Goal: Task Accomplishment & Management: Manage account settings

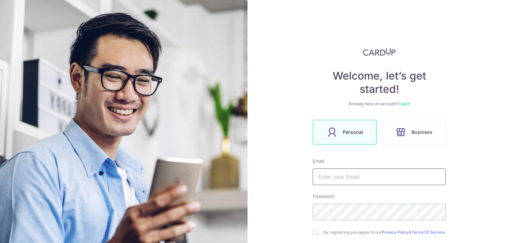
click at [381, 173] on input "text" at bounding box center [378, 176] width 133 height 17
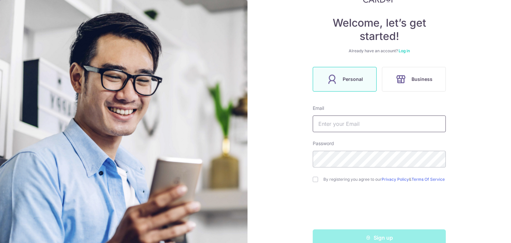
scroll to position [55, 0]
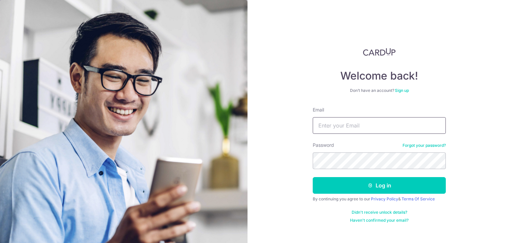
click at [350, 128] on input "Email" at bounding box center [378, 125] width 133 height 17
type input "wongks14@yahoo.com.sg"
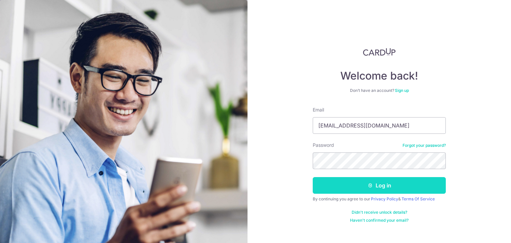
click at [382, 189] on button "Log in" at bounding box center [378, 185] width 133 height 17
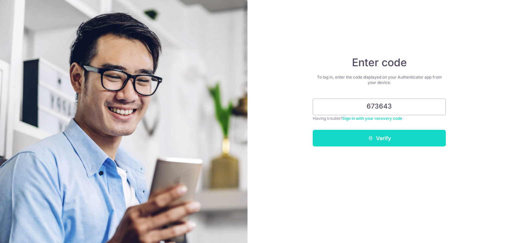
type input "673643"
click at [378, 136] on button "Verify" at bounding box center [378, 138] width 133 height 17
click at [378, 139] on button "Verify" at bounding box center [378, 138] width 133 height 17
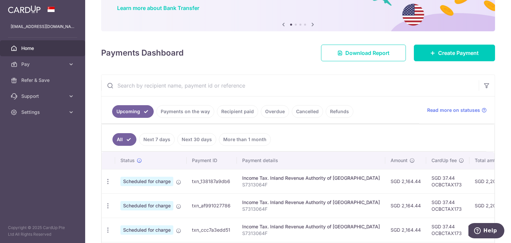
scroll to position [54, 0]
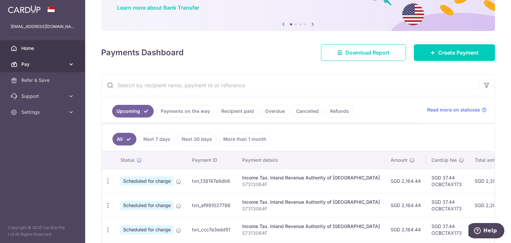
click at [70, 65] on icon at bounding box center [71, 64] width 7 height 7
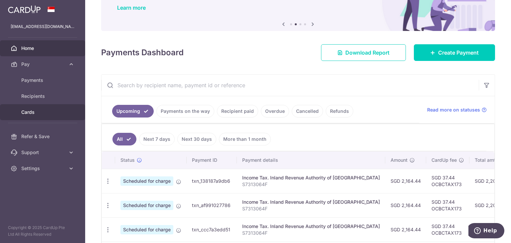
click at [33, 110] on span "Cards" at bounding box center [43, 112] width 44 height 7
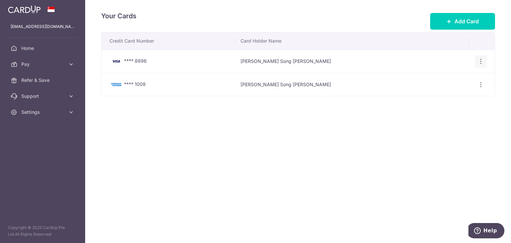
click at [480, 62] on icon "button" at bounding box center [480, 61] width 7 height 7
click at [463, 80] on span "View/Edit" at bounding box center [457, 80] width 45 height 8
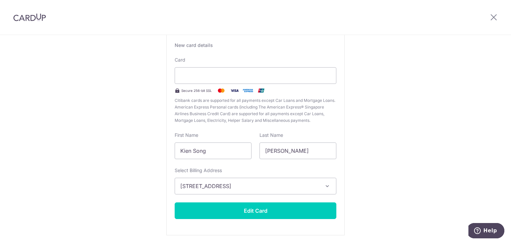
scroll to position [49, 0]
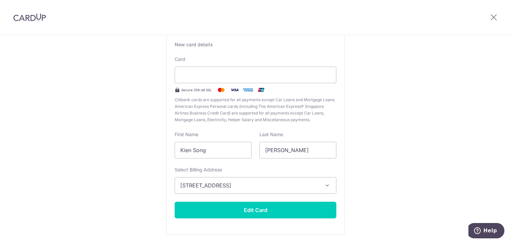
click at [320, 185] on button "[STREET_ADDRESS]" at bounding box center [256, 185] width 162 height 17
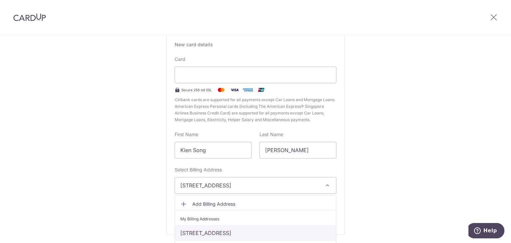
click at [294, 232] on link "[STREET_ADDRESS]" at bounding box center [255, 233] width 161 height 16
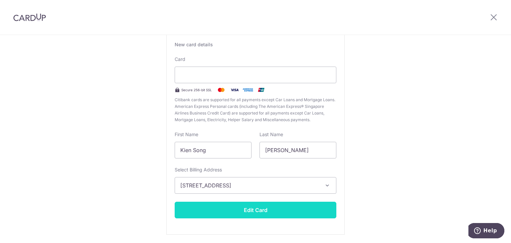
click at [260, 210] on button "Edit Card" at bounding box center [256, 209] width 162 height 17
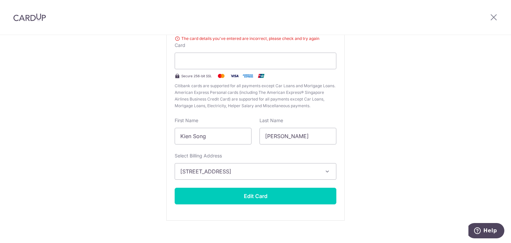
scroll to position [80, 0]
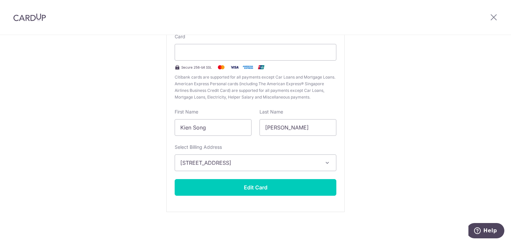
click at [227, 162] on span "[STREET_ADDRESS]" at bounding box center [249, 163] width 138 height 8
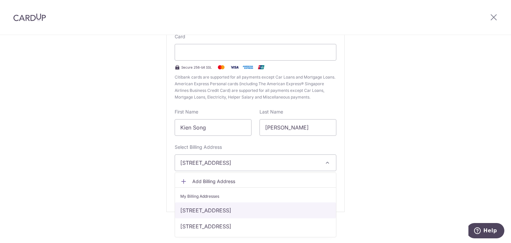
click at [226, 212] on link "[STREET_ADDRESS]" at bounding box center [255, 210] width 161 height 16
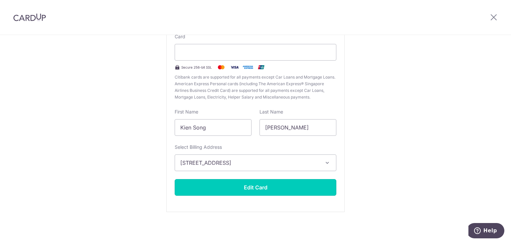
click at [246, 186] on button "Edit Card" at bounding box center [256, 187] width 162 height 17
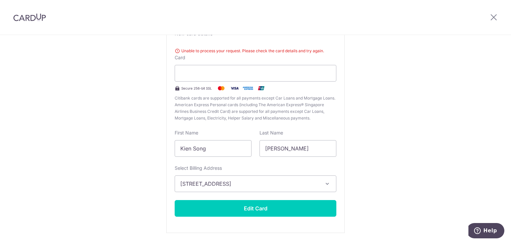
scroll to position [60, 0]
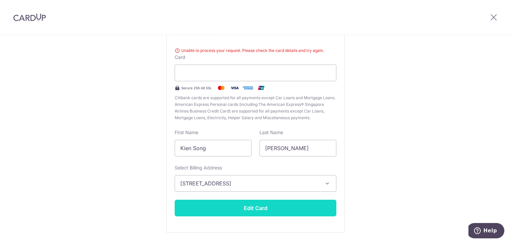
click at [257, 207] on button "Edit Card" at bounding box center [256, 207] width 162 height 17
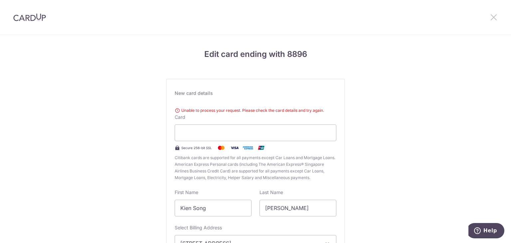
click at [494, 20] on icon at bounding box center [493, 17] width 8 height 8
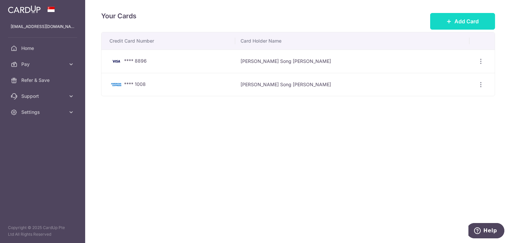
click at [470, 22] on span "Add Card" at bounding box center [466, 21] width 24 height 8
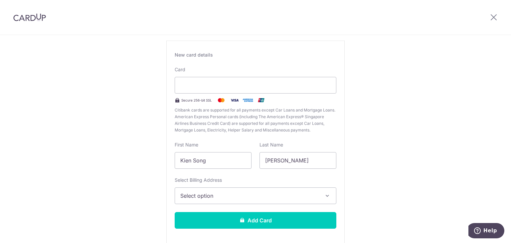
scroll to position [41, 0]
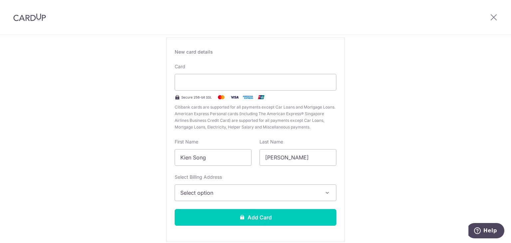
click at [285, 196] on button "Select option" at bounding box center [256, 192] width 162 height 17
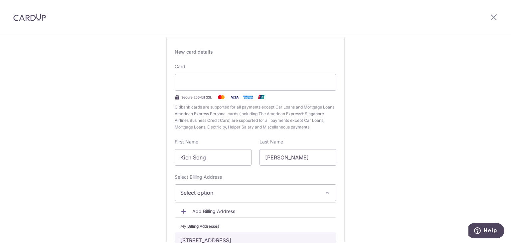
click at [278, 239] on link "41 tampines lane 07-138 , Singapore, Singapore-528465" at bounding box center [255, 240] width 161 height 16
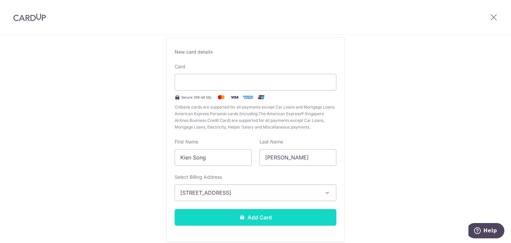
drag, startPoint x: 277, startPoint y: 213, endPoint x: 255, endPoint y: 218, distance: 21.9
click at [255, 218] on button "Add Card" at bounding box center [256, 217] width 162 height 17
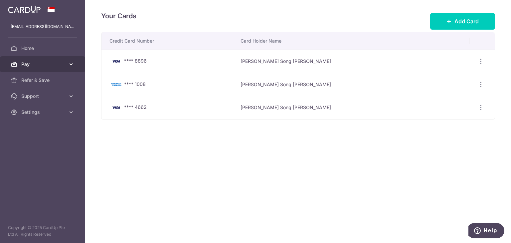
click at [45, 66] on span "Pay" at bounding box center [43, 64] width 44 height 7
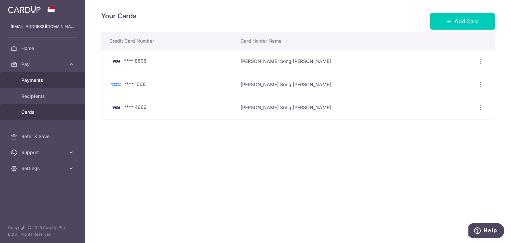
click at [38, 79] on span "Payments" at bounding box center [43, 80] width 44 height 7
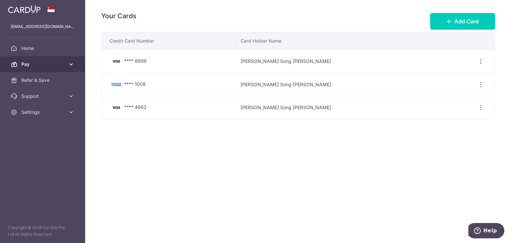
click at [39, 66] on span "Pay" at bounding box center [43, 64] width 44 height 7
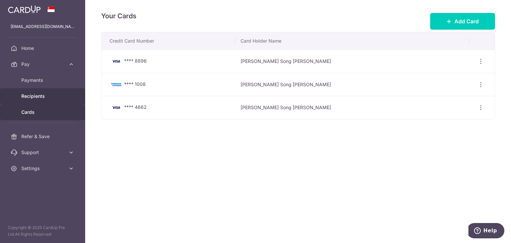
click at [40, 96] on span "Recipients" at bounding box center [43, 96] width 44 height 7
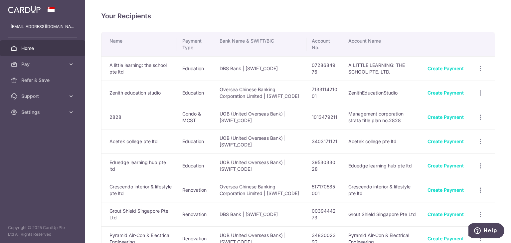
click at [30, 50] on span "Home" at bounding box center [43, 48] width 44 height 7
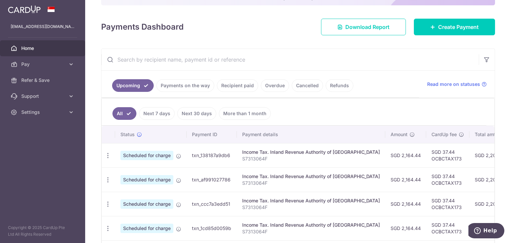
scroll to position [80, 0]
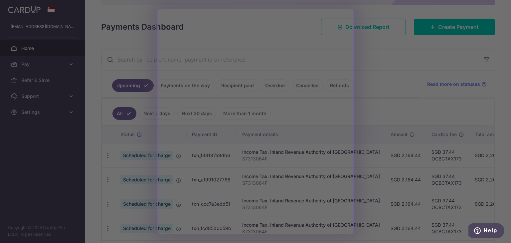
drag, startPoint x: 366, startPoint y: 108, endPoint x: 361, endPoint y: 93, distance: 15.8
click at [361, 93] on div at bounding box center [258, 122] width 516 height 245
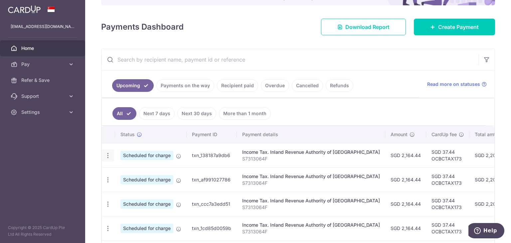
click at [108, 153] on icon "button" at bounding box center [107, 155] width 7 height 7
click at [139, 173] on span "Update payment" at bounding box center [143, 174] width 45 height 8
radio input "true"
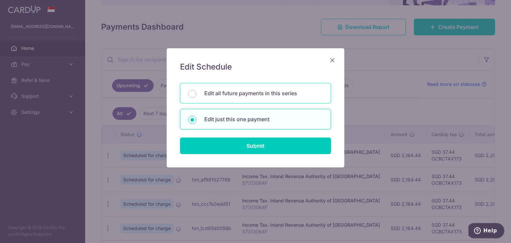
drag, startPoint x: 249, startPoint y: 91, endPoint x: 218, endPoint y: 96, distance: 31.3
click at [218, 96] on p "Edit all future payments in this series" at bounding box center [263, 93] width 118 height 8
click at [196, 96] on input "Edit all future payments in this series" at bounding box center [192, 94] width 8 height 8
radio input "true"
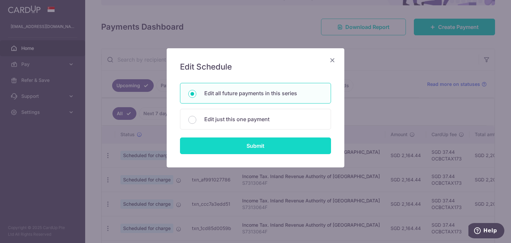
click at [235, 150] on input "Submit" at bounding box center [255, 145] width 151 height 17
radio input "true"
type input "2,164.44"
type input "S7313064F"
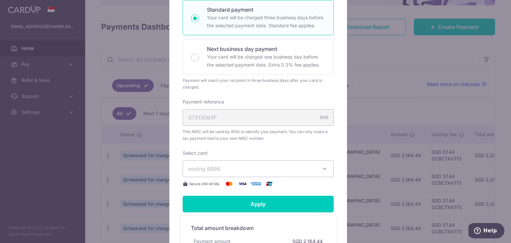
scroll to position [150, 0]
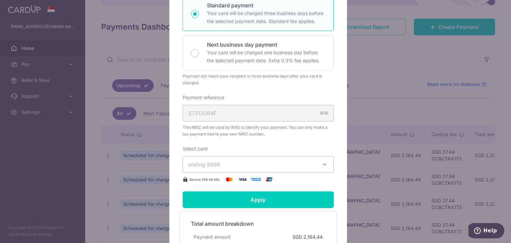
click at [261, 162] on span "ending 8896" at bounding box center [252, 164] width 128 height 8
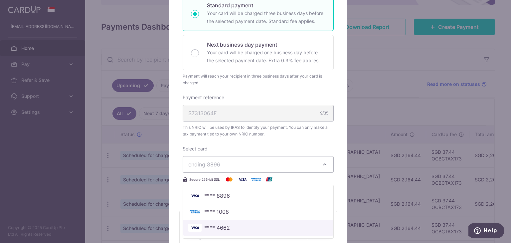
click at [256, 224] on span "**** 4662" at bounding box center [258, 227] width 140 height 8
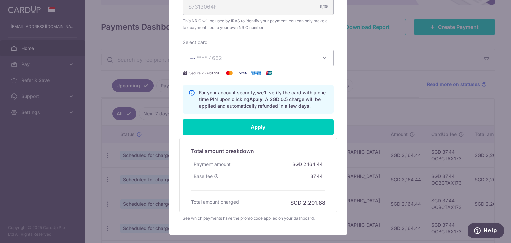
scroll to position [257, 0]
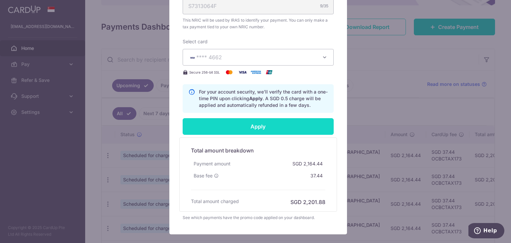
click at [247, 129] on input "Apply" at bounding box center [258, 126] width 151 height 17
type input "Successfully Applied"
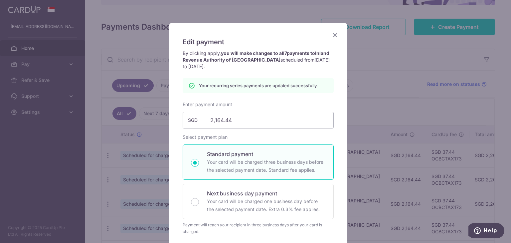
scroll to position [25, 0]
click at [335, 38] on icon "Close" at bounding box center [335, 35] width 8 height 8
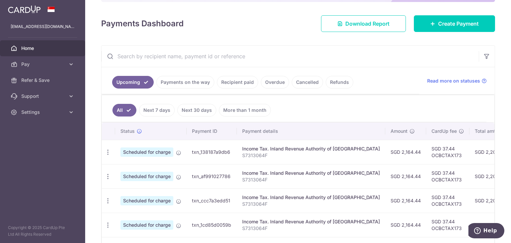
scroll to position [83, 0]
click at [107, 149] on icon "button" at bounding box center [107, 151] width 7 height 7
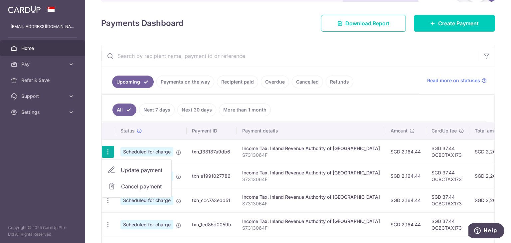
click at [136, 171] on span "Update payment" at bounding box center [143, 170] width 45 height 8
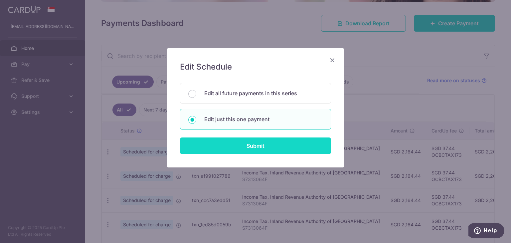
click at [264, 149] on input "Submit" at bounding box center [255, 145] width 151 height 17
radio input "true"
type input "2,164.44"
type input "08/09/2025"
type input "S7313064F"
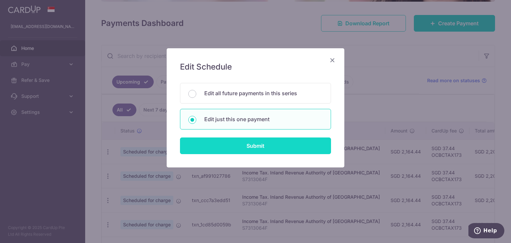
type input "OCBCTAX173"
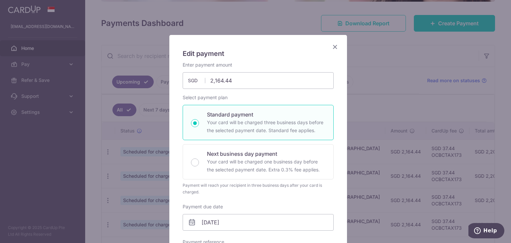
scroll to position [0, 0]
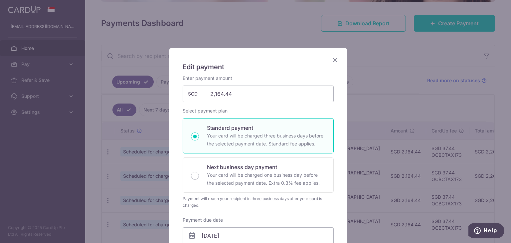
click at [333, 62] on icon "Close" at bounding box center [335, 60] width 8 height 8
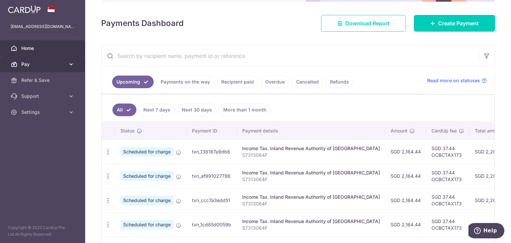
click at [28, 66] on span "Pay" at bounding box center [43, 64] width 44 height 7
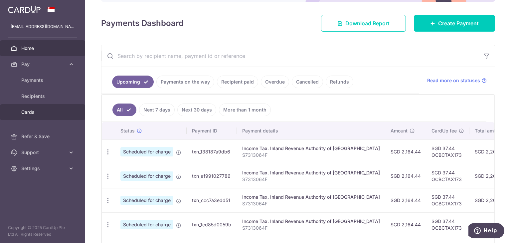
click at [31, 109] on span "Cards" at bounding box center [43, 112] width 44 height 7
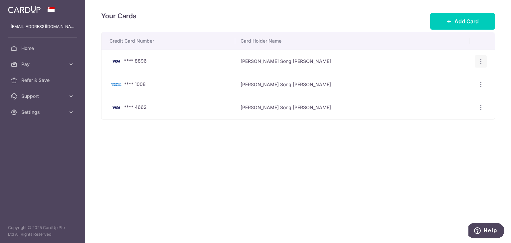
click at [480, 60] on icon "button" at bounding box center [480, 61] width 7 height 7
click at [451, 95] on span "Delete" at bounding box center [457, 96] width 45 height 8
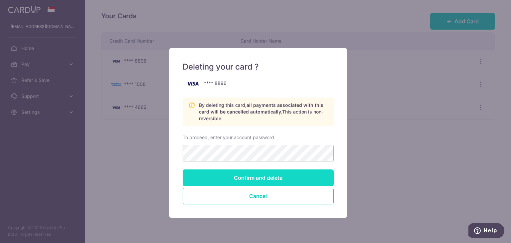
click at [254, 173] on input "Confirm and delete" at bounding box center [258, 177] width 151 height 17
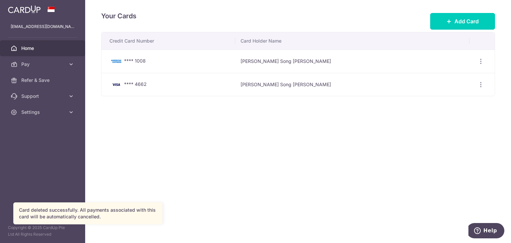
click at [30, 50] on span "Home" at bounding box center [43, 48] width 44 height 7
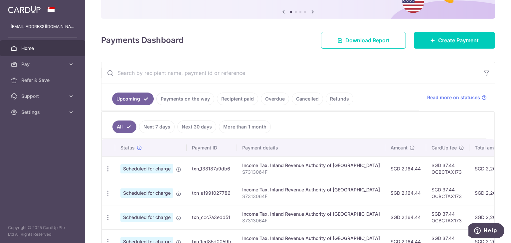
scroll to position [84, 0]
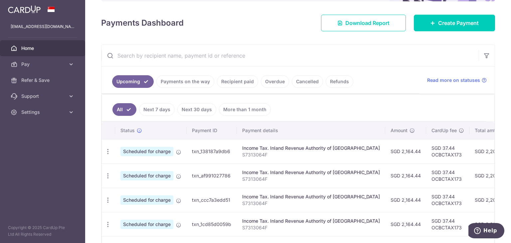
click at [159, 111] on link "Next 7 days" at bounding box center [157, 109] width 36 height 13
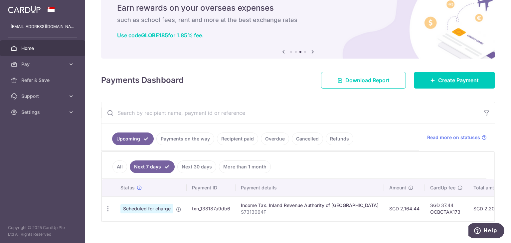
scroll to position [0, 0]
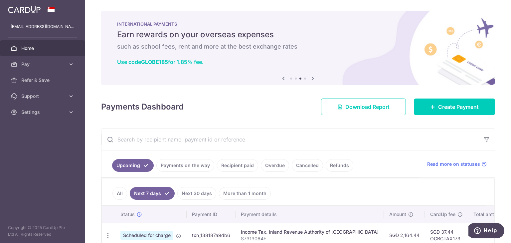
click at [25, 49] on span "Home" at bounding box center [43, 48] width 44 height 7
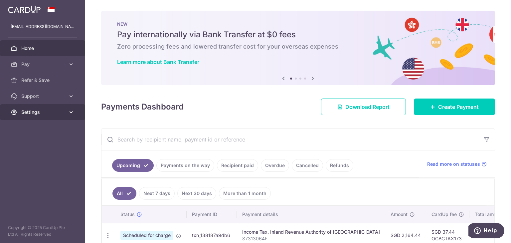
click at [41, 110] on span "Settings" at bounding box center [43, 112] width 44 height 7
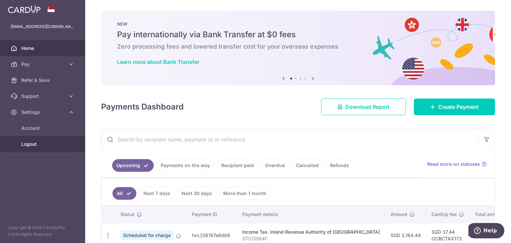
click at [30, 143] on span "Logout" at bounding box center [43, 144] width 44 height 7
